Goal: Find specific page/section: Find specific page/section

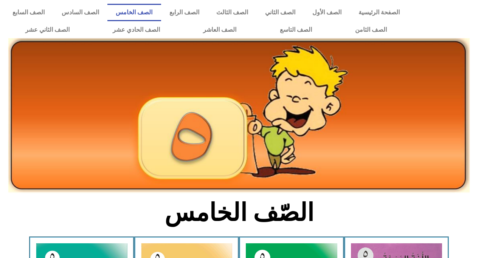
click at [464, 27] on div at bounding box center [445, 21] width 66 height 42
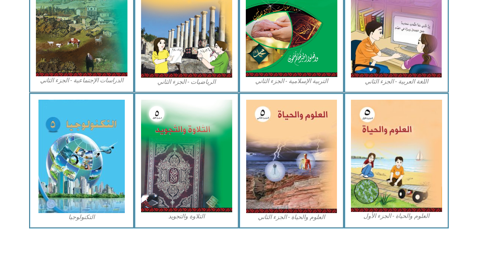
scroll to position [418, 0]
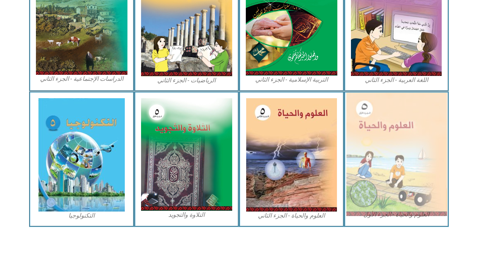
click at [400, 138] on img at bounding box center [396, 155] width 101 height 124
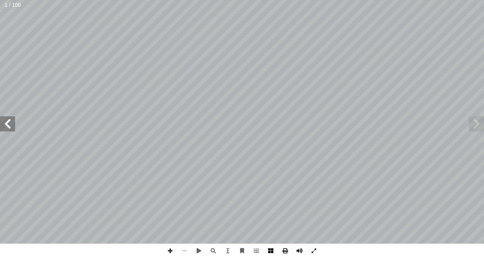
click at [269, 250] on span at bounding box center [271, 251] width 14 height 14
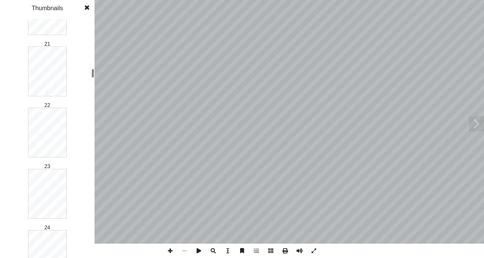
click at [101, 73] on div "العلوم والحياة [PERSON_NAME] أ ا ّ فريق الـت ب ّ بو الر أ ا د. [PERSON_NAME] ً …" at bounding box center [242, 129] width 484 height 258
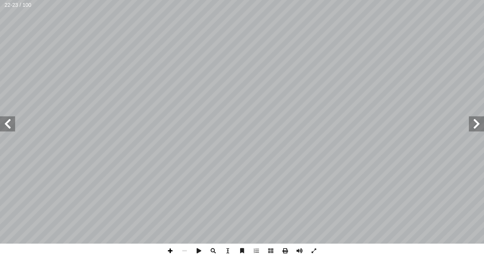
click at [171, 247] on span at bounding box center [170, 251] width 14 height 14
click at [166, 0] on html "الصفحة الرئيسية الصف الأول الصف الثاني الصف الثالث الصف الرابع الصف الخامس الصف…" at bounding box center [242, 34] width 484 height 69
